Goal: Check status

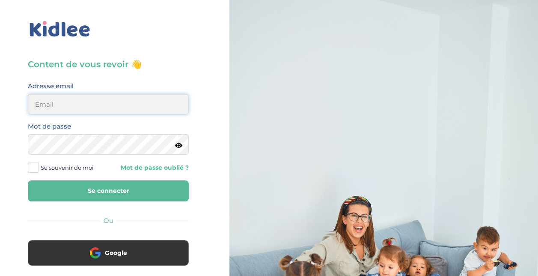
click at [72, 107] on input "email" at bounding box center [108, 104] width 161 height 21
type input "stasa.bolbol@gmail.com"
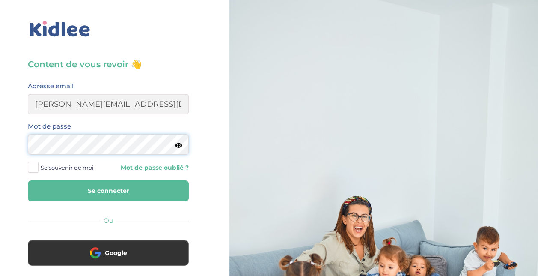
click at [28, 180] on button "Se connecter" at bounding box center [108, 190] width 161 height 21
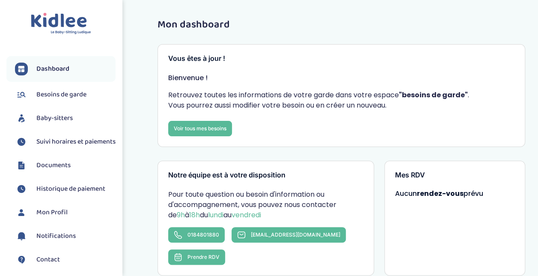
click at [66, 147] on span "Suivi horaires et paiements" at bounding box center [75, 142] width 79 height 10
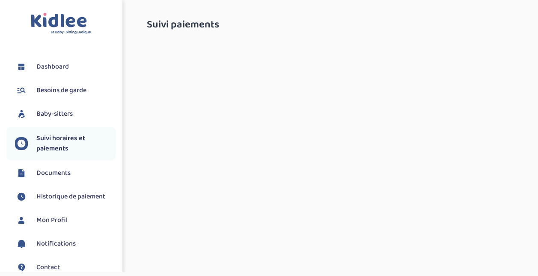
select select "septembre 2025"
